Goal: Task Accomplishment & Management: Manage account settings

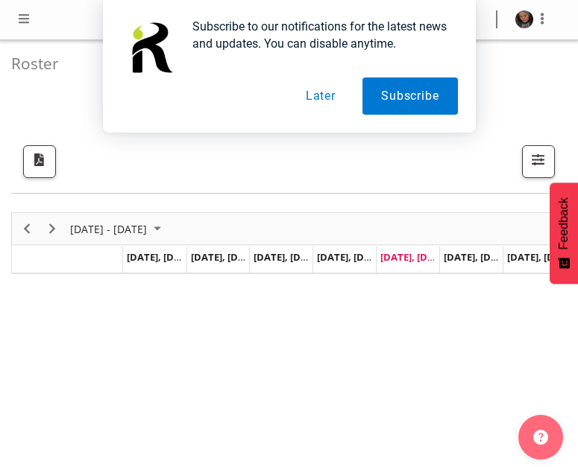
click at [322, 101] on button "Later" at bounding box center [320, 96] width 67 height 37
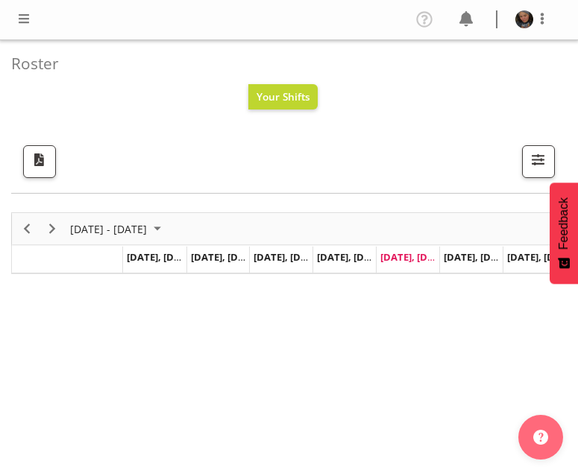
click at [27, 21] on span at bounding box center [24, 19] width 18 height 18
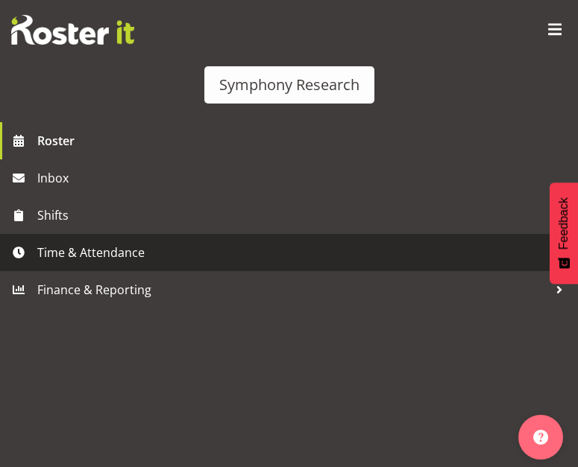
click at [60, 271] on link "Time & Attendance" at bounding box center [289, 252] width 578 height 37
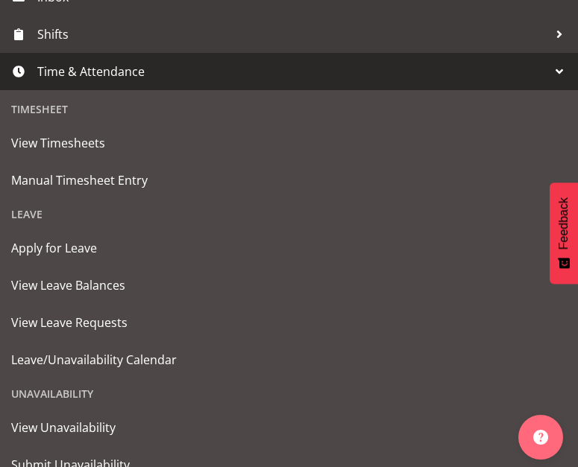
scroll to position [239, 0]
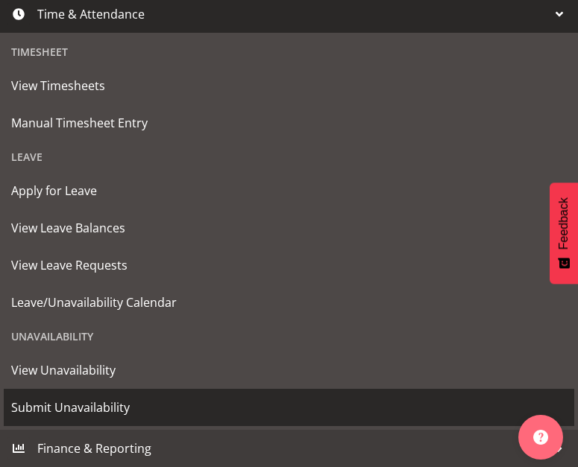
click at [89, 409] on span "Submit Unavailability" at bounding box center [288, 408] width 555 height 22
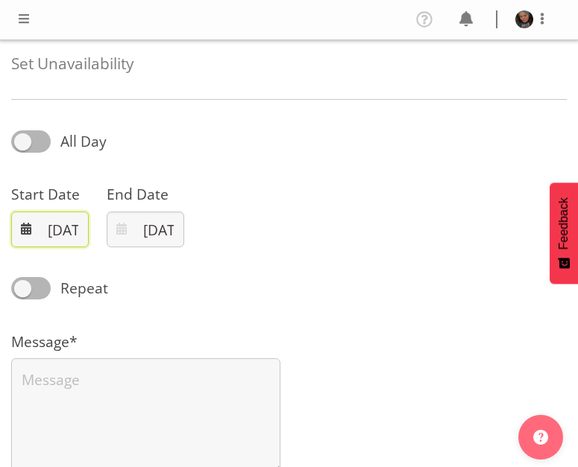
click at [31, 236] on input "03/10/2025" at bounding box center [50, 230] width 78 height 36
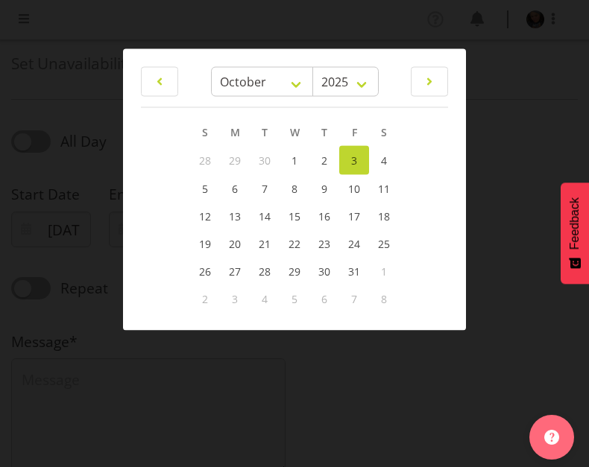
click at [353, 168] on link "3" at bounding box center [354, 159] width 30 height 29
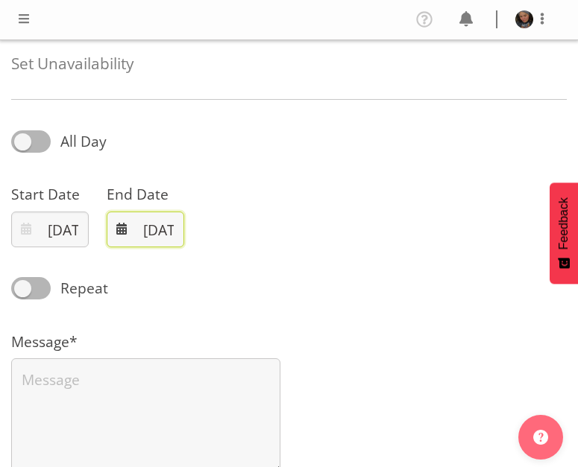
click at [160, 233] on input "03/10/2025" at bounding box center [146, 230] width 78 height 36
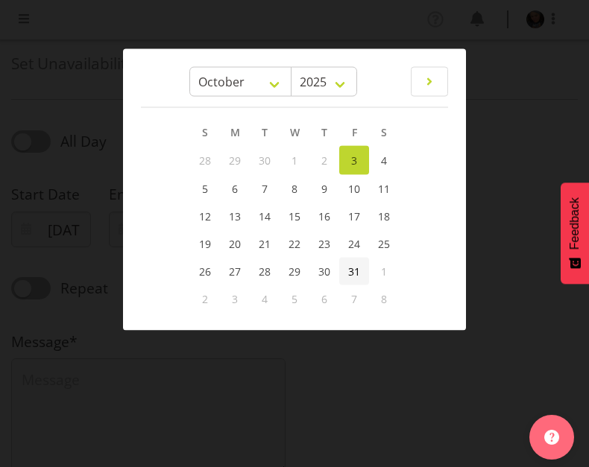
click at [354, 280] on link "31" at bounding box center [354, 271] width 30 height 28
type input "31/10/2025"
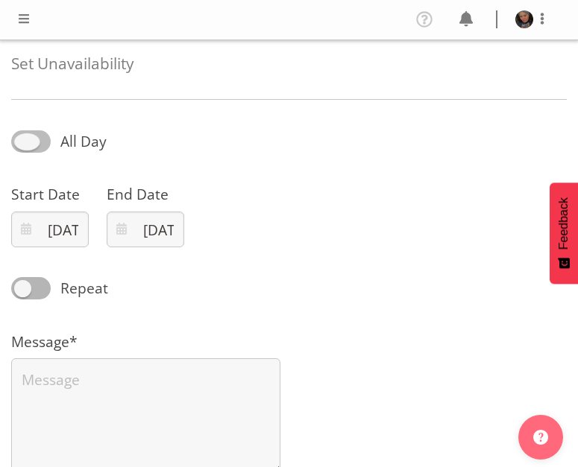
click at [28, 150] on span at bounding box center [31, 141] width 40 height 22
click at [21, 147] on input "All Day" at bounding box center [16, 142] width 10 height 10
checkbox input "true"
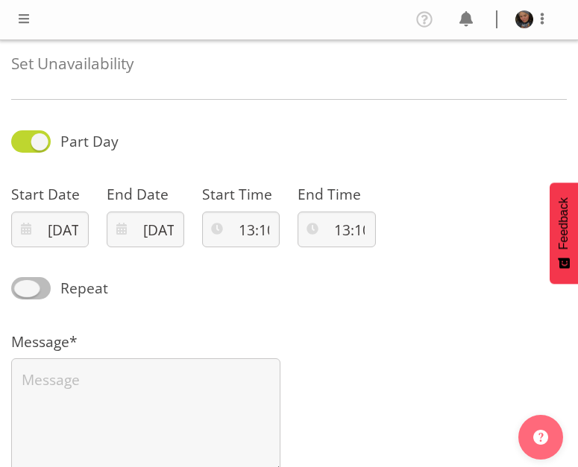
click at [11, 282] on label "Repeat" at bounding box center [59, 288] width 97 height 22
click at [11, 284] on input "Repeat" at bounding box center [16, 289] width 10 height 10
checkbox input "true"
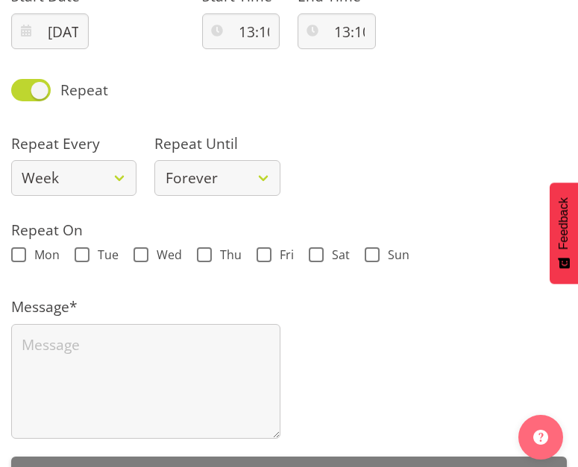
scroll to position [200, 0]
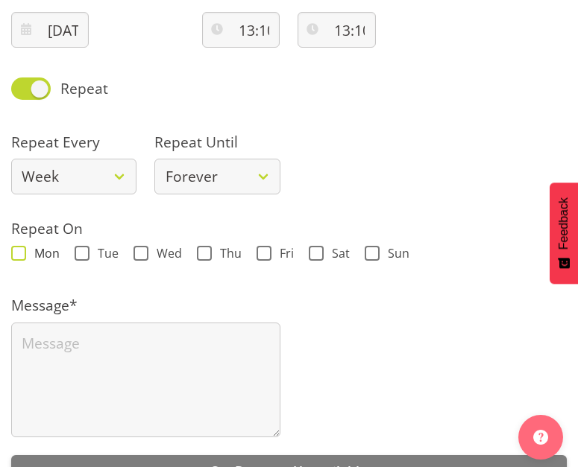
click at [14, 254] on span at bounding box center [18, 253] width 15 height 15
click at [14, 254] on input "Mon" at bounding box center [16, 254] width 10 height 10
checkbox input "true"
click at [80, 253] on span at bounding box center [82, 253] width 15 height 15
click at [80, 253] on input "Tue" at bounding box center [80, 254] width 10 height 10
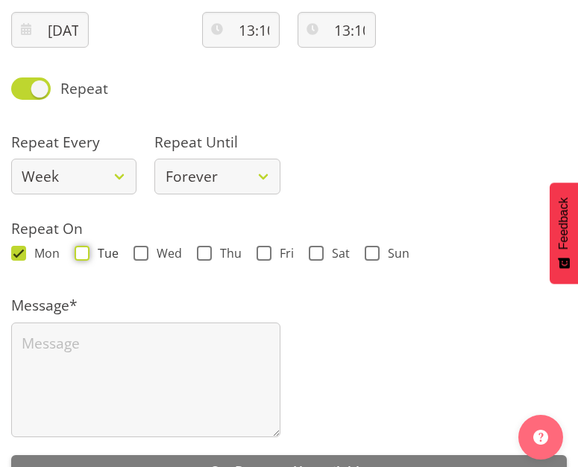
checkbox input "true"
click at [140, 255] on span at bounding box center [140, 253] width 15 height 15
click at [140, 255] on input "Wed" at bounding box center [138, 254] width 10 height 10
checkbox input "true"
click at [264, 248] on span at bounding box center [263, 253] width 15 height 15
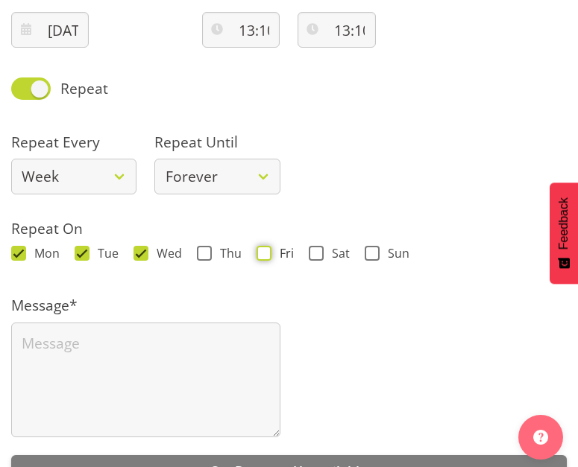
click at [264, 249] on input "Fri" at bounding box center [261, 254] width 10 height 10
checkbox input "true"
click at [316, 253] on span at bounding box center [316, 253] width 15 height 15
click at [316, 253] on input "Sat" at bounding box center [314, 254] width 10 height 10
checkbox input "true"
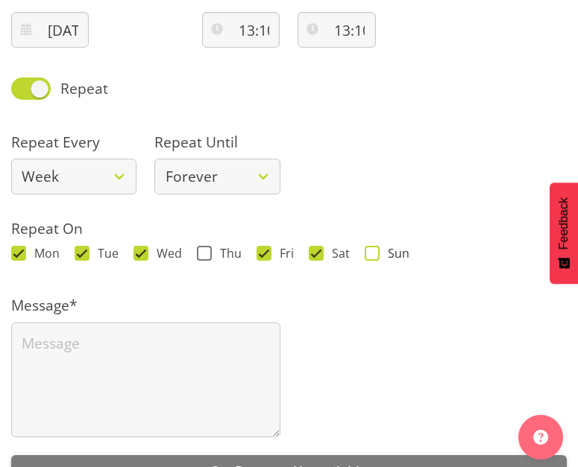
click at [375, 249] on span at bounding box center [371, 253] width 15 height 15
click at [374, 249] on input "Sun" at bounding box center [369, 254] width 10 height 10
checkbox input "true"
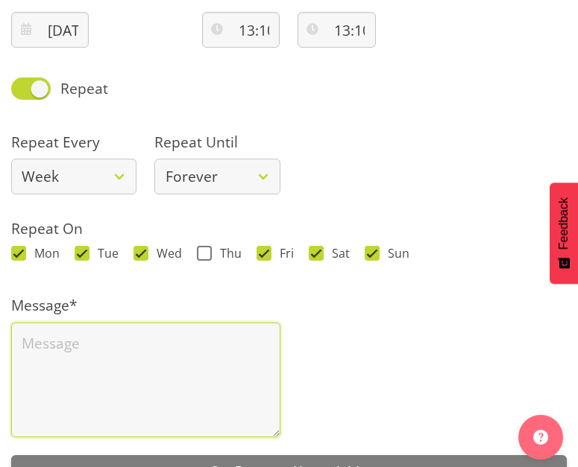
click at [187, 356] on textarea at bounding box center [145, 380] width 269 height 115
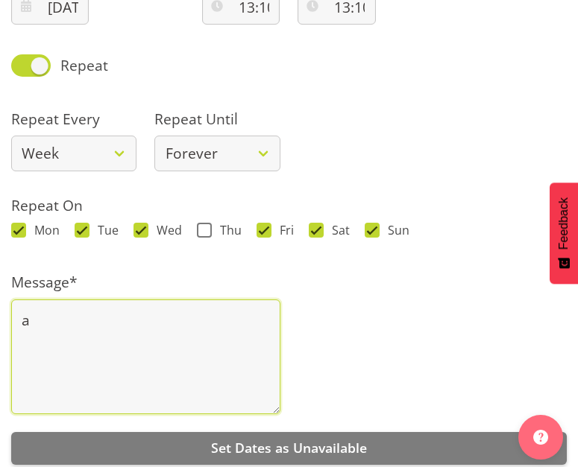
scroll to position [254, 0]
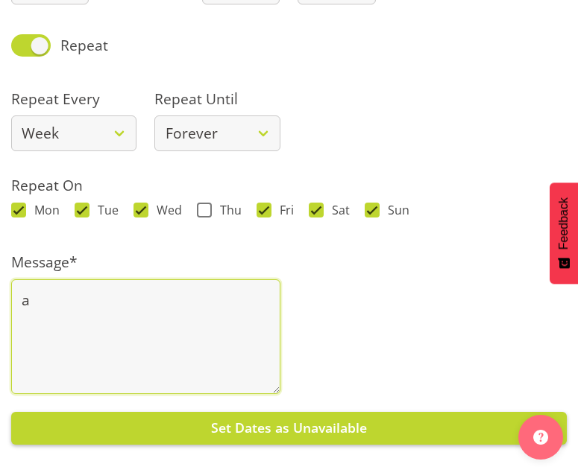
type textarea "a"
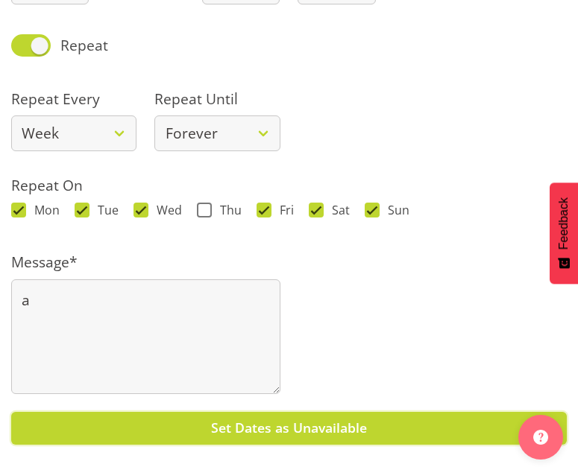
click at [250, 427] on button "Set Dates as Unavailable" at bounding box center [288, 428] width 555 height 33
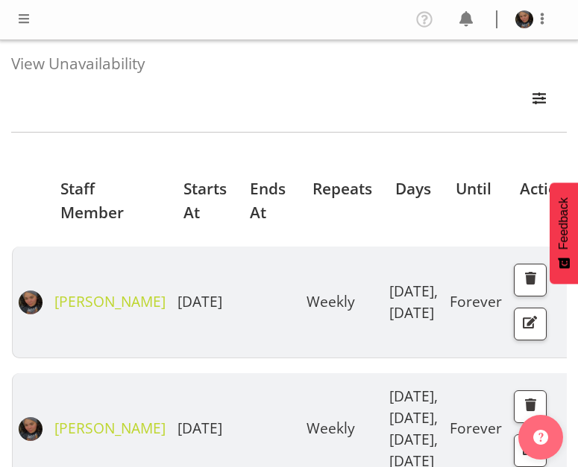
click at [25, 22] on span at bounding box center [24, 19] width 18 height 18
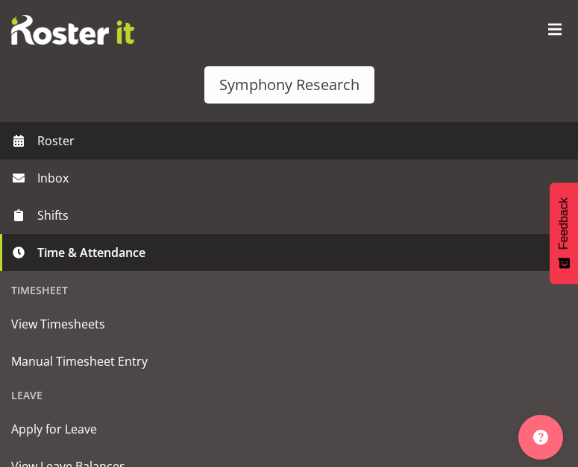
click at [43, 149] on span "Roster" at bounding box center [303, 141] width 533 height 22
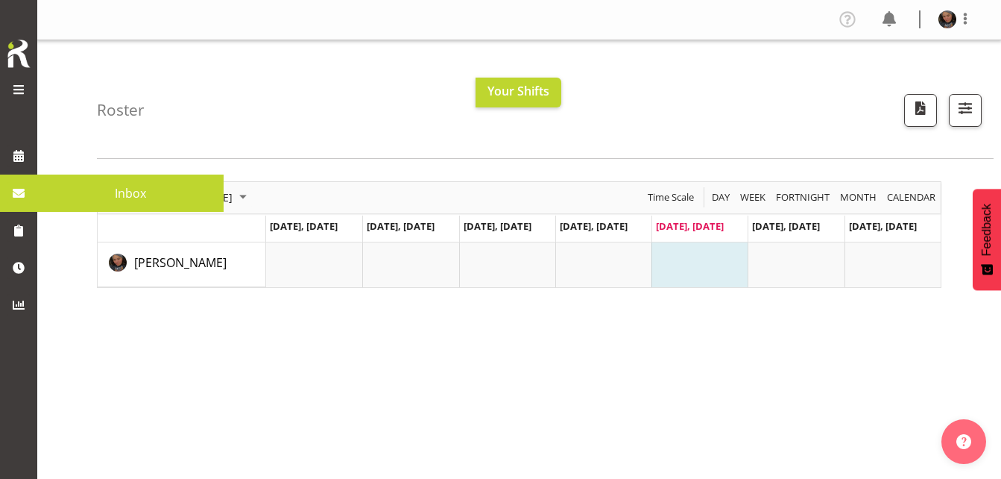
click at [14, 195] on span at bounding box center [18, 193] width 22 height 22
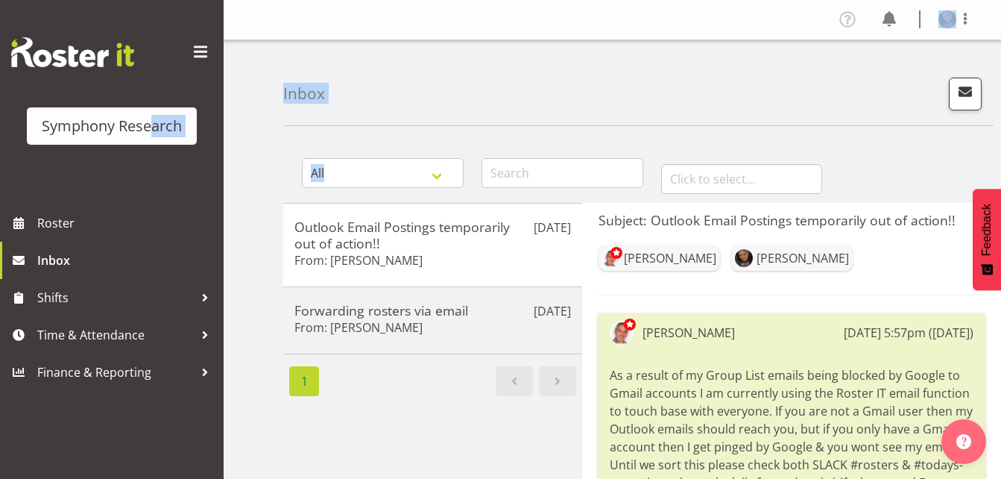
drag, startPoint x: 0, startPoint y: 0, endPoint x: 514, endPoint y: 156, distance: 536.7
click at [514, 156] on div "Symphony Research Roster Inbox Shifts Time & Attendance Finance & Reporting Pro…" at bounding box center [500, 366] width 1001 height 733
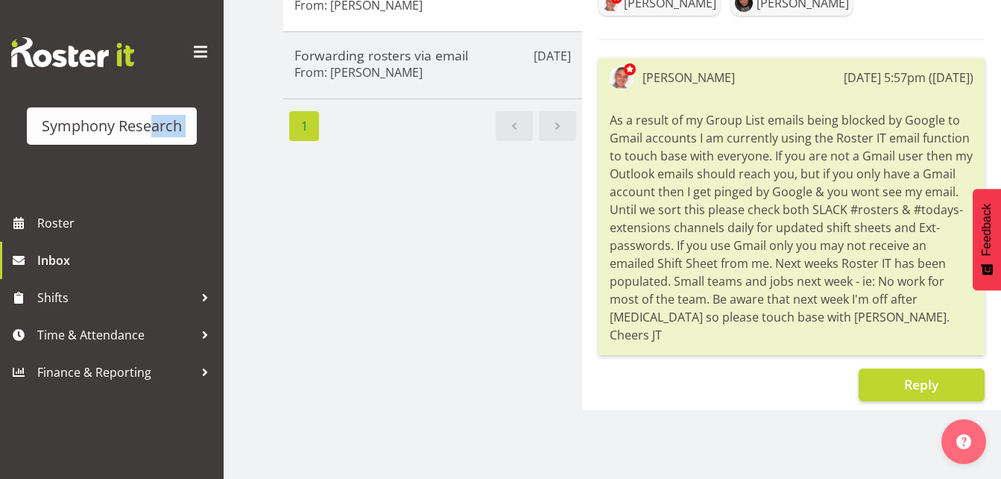
scroll to position [266, 0]
click at [58, 223] on span "Roster" at bounding box center [126, 223] width 179 height 22
